Goal: Navigation & Orientation: Find specific page/section

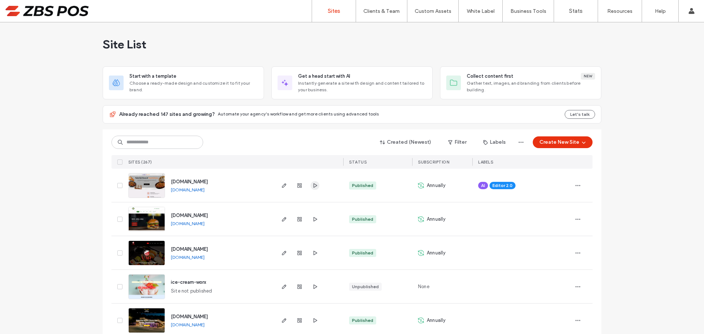
click at [313, 185] on icon "button" at bounding box center [315, 186] width 6 height 6
click at [576, 186] on icon "button" at bounding box center [578, 186] width 6 height 6
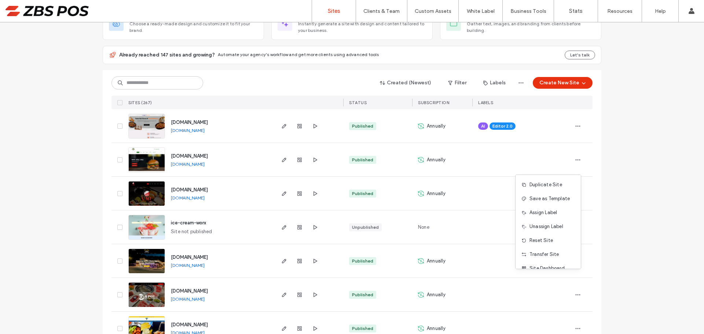
scroll to position [73, 0]
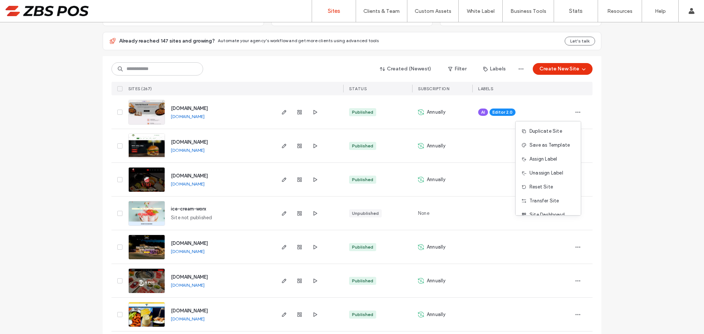
click at [583, 67] on icon "button" at bounding box center [583, 69] width 6 height 6
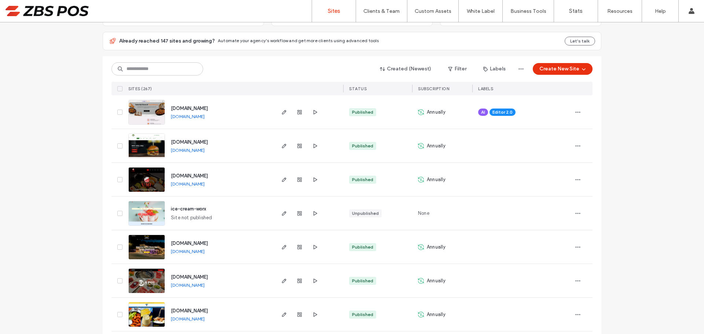
scroll to position [0, 0]
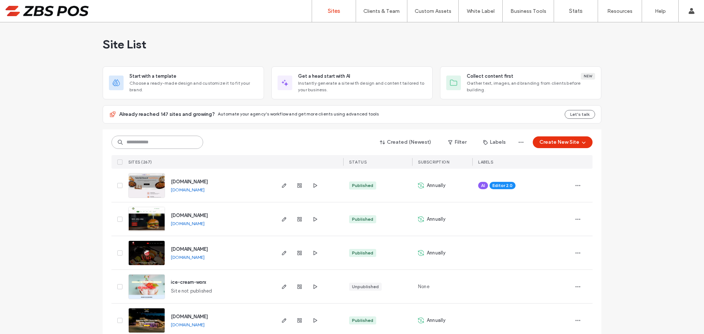
click at [130, 144] on input at bounding box center [157, 142] width 92 height 13
click at [280, 118] on div "Already reached 147 sites and growing? Automate your agency's workflow and get …" at bounding box center [340, 114] width 442 height 7
click at [281, 117] on div "Already reached 147 sites and growing? Automate your agency's workflow and get …" at bounding box center [340, 114] width 442 height 7
click at [287, 114] on span "Automate your agency's workflow and get more clients using advanced tools" at bounding box center [298, 113] width 161 height 5
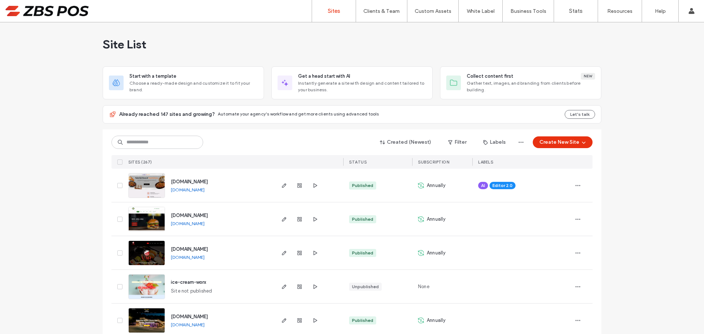
click at [573, 42] on div "Site List" at bounding box center [352, 44] width 498 height 44
click at [313, 253] on icon "button" at bounding box center [315, 253] width 6 height 6
